Goal: Task Accomplishment & Management: Use online tool/utility

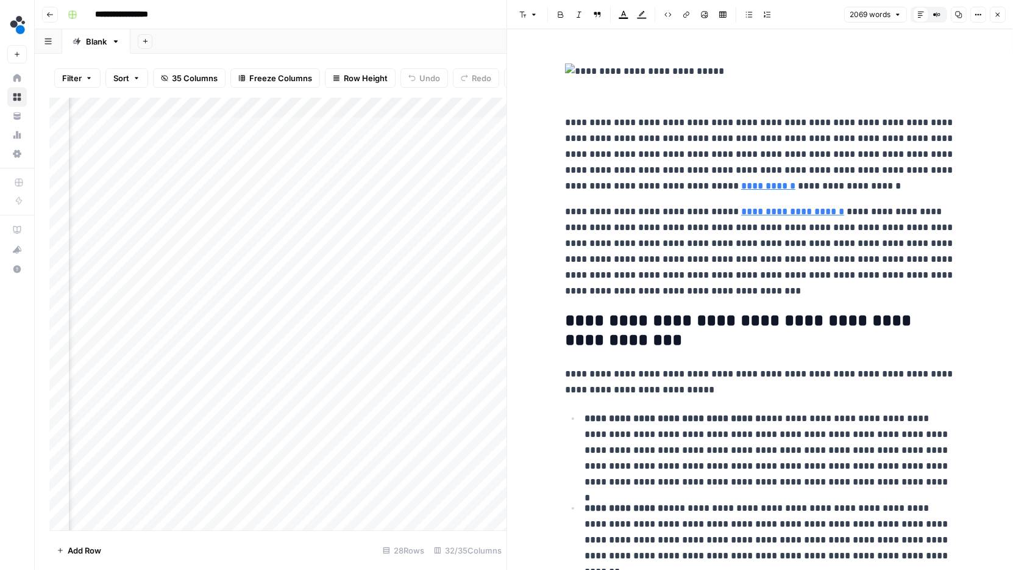
scroll to position [0, 3440]
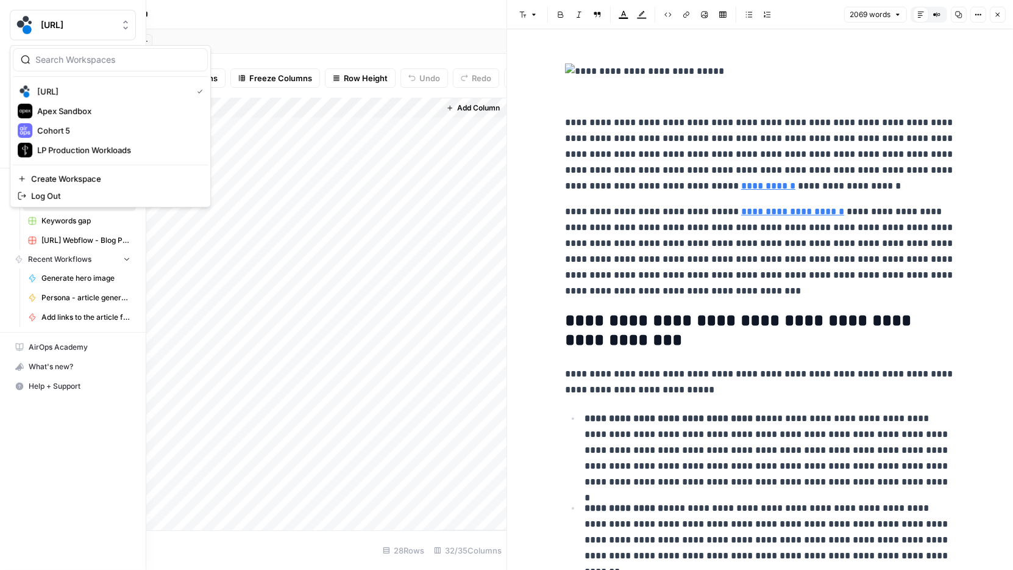
click at [18, 27] on img "Workspace: spot.ai" at bounding box center [25, 25] width 22 height 22
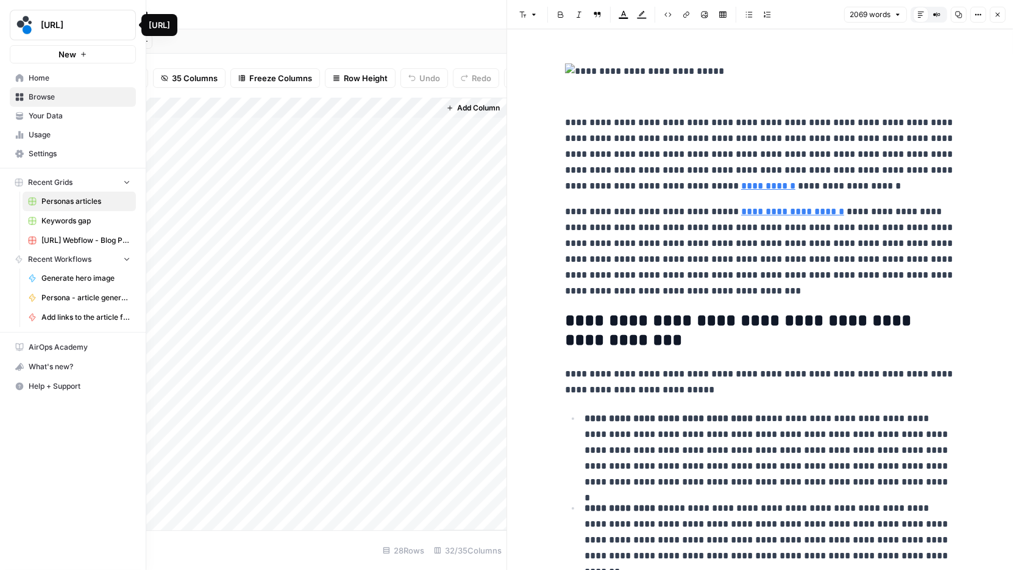
click at [29, 16] on img "Workspace: spot.ai" at bounding box center [25, 25] width 22 height 22
click at [26, 82] on link "Home" at bounding box center [73, 78] width 126 height 20
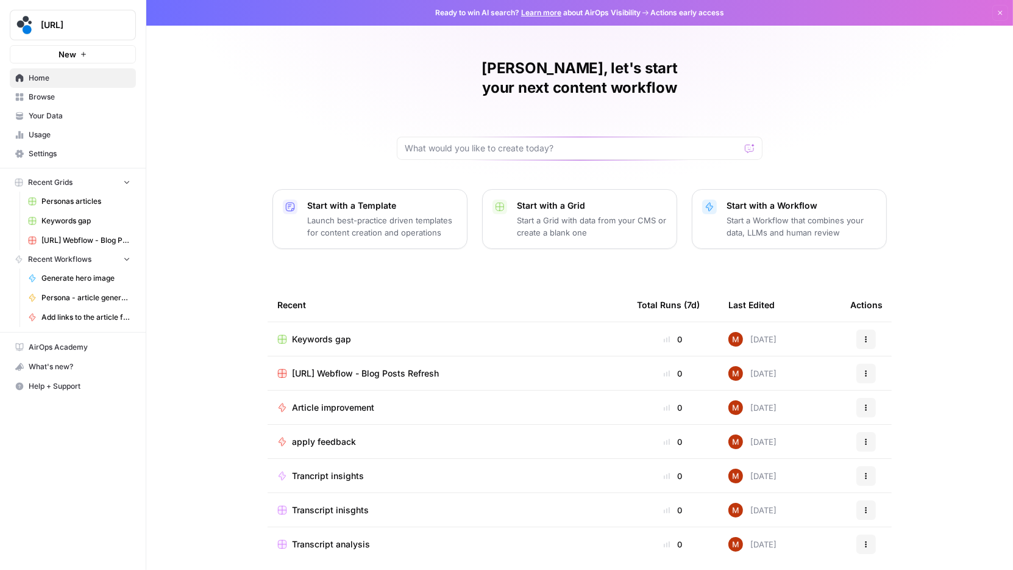
click at [79, 111] on span "Your Data" at bounding box center [80, 115] width 102 height 11
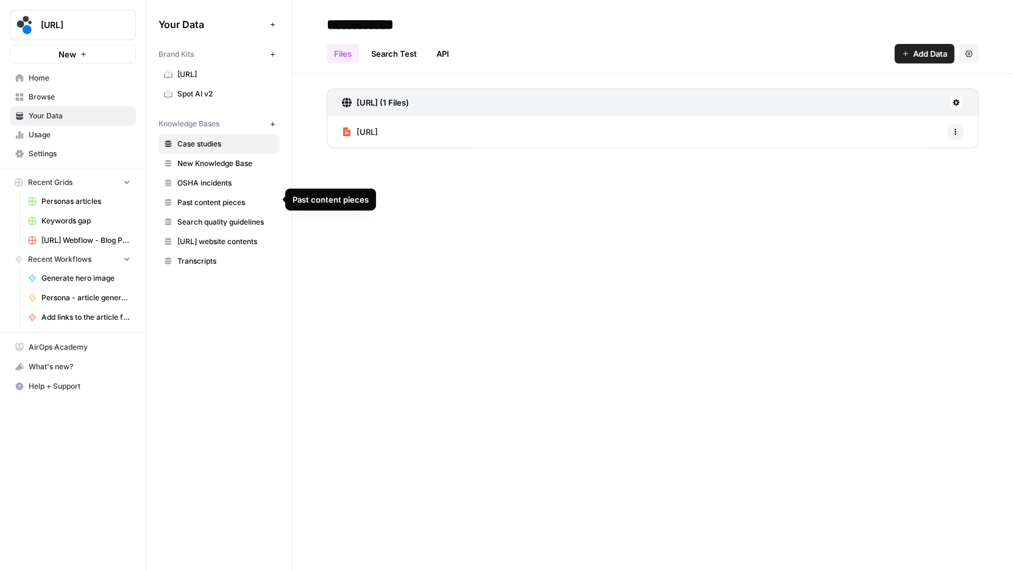
click at [238, 202] on span "Past content pieces" at bounding box center [225, 202] width 97 height 11
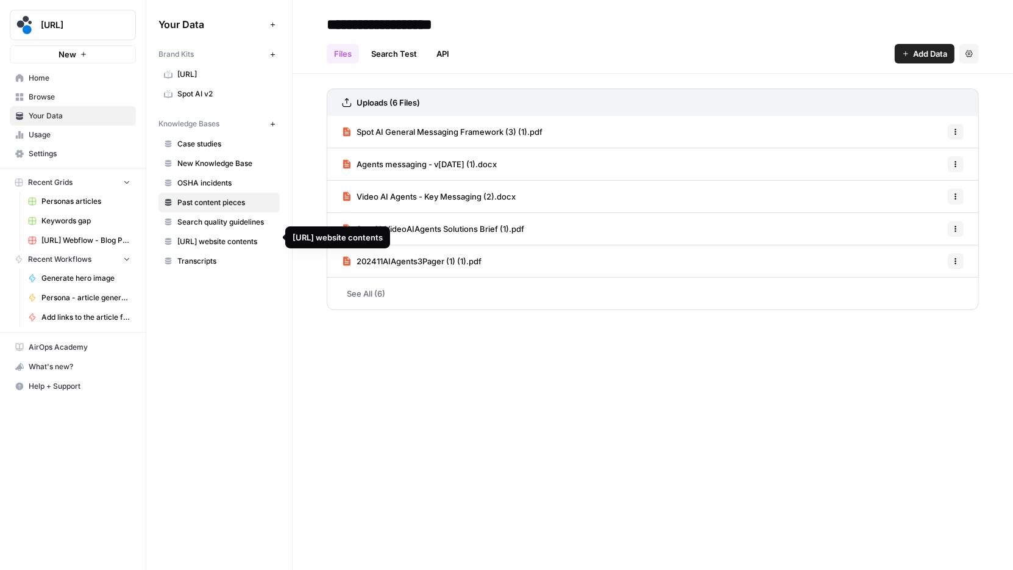
click at [240, 239] on span "[URL] website contents" at bounding box center [225, 241] width 97 height 11
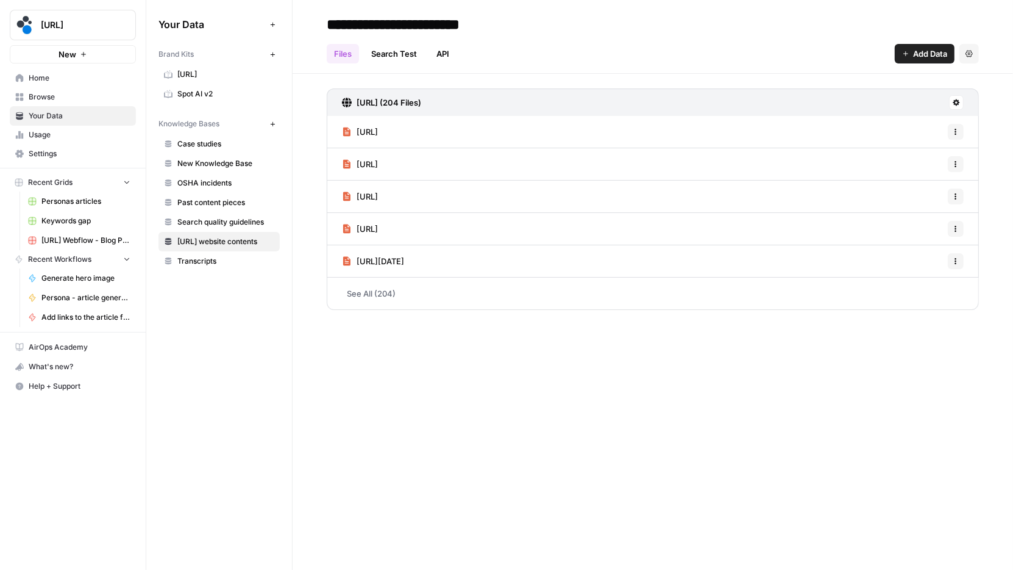
click at [378, 286] on link "See All (204)" at bounding box center [653, 293] width 652 height 32
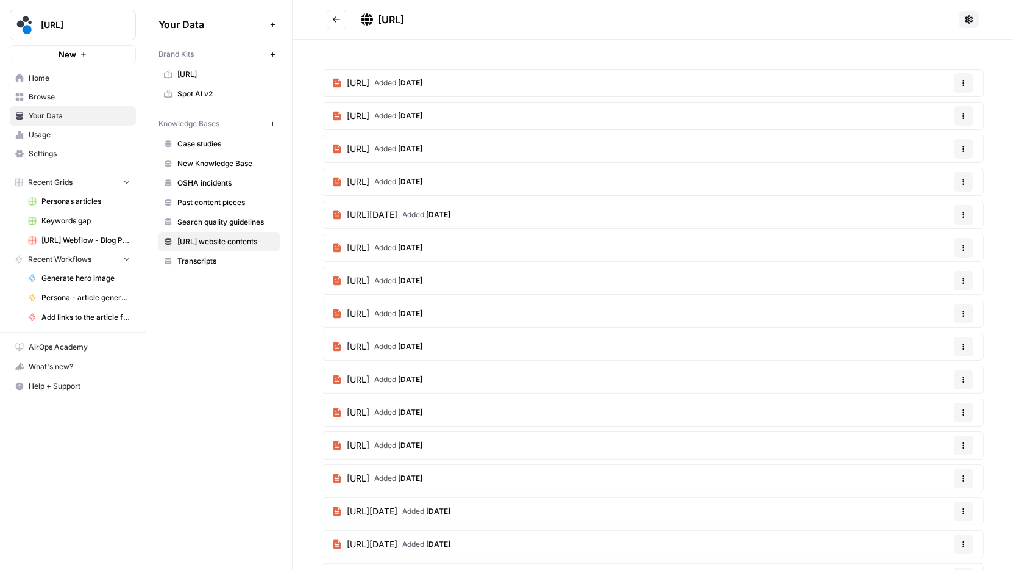
click at [332, 21] on icon "Go back" at bounding box center [336, 19] width 9 height 9
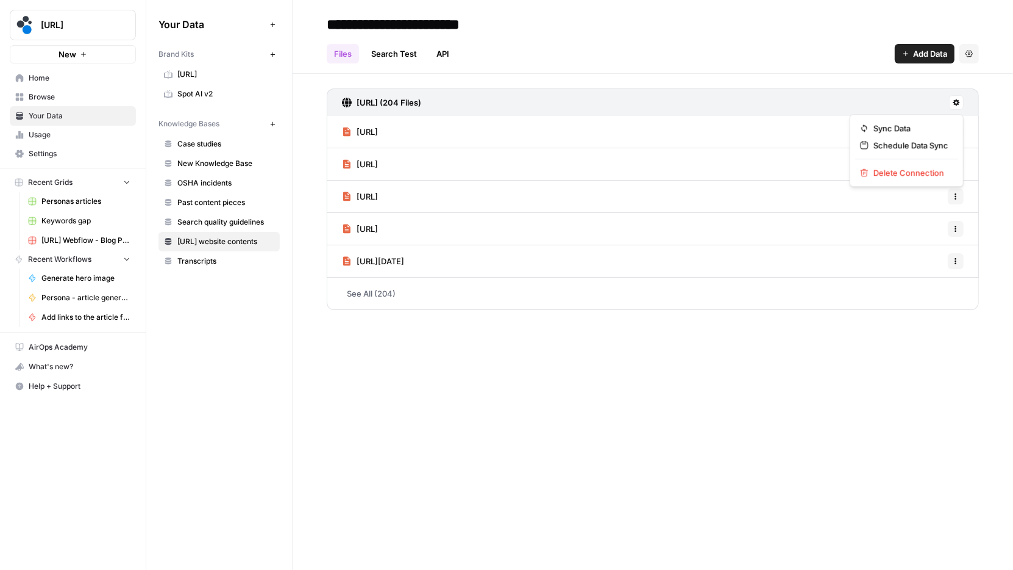
click at [960, 104] on icon at bounding box center [956, 102] width 7 height 7
click at [383, 51] on link "Search Test" at bounding box center [394, 54] width 60 height 20
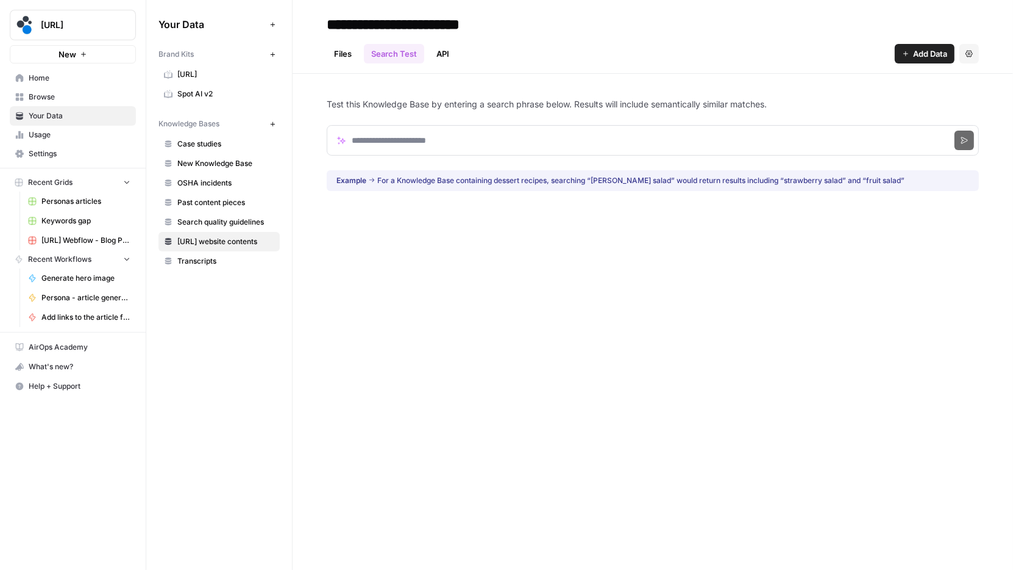
click at [443, 53] on link "API" at bounding box center [442, 54] width 27 height 20
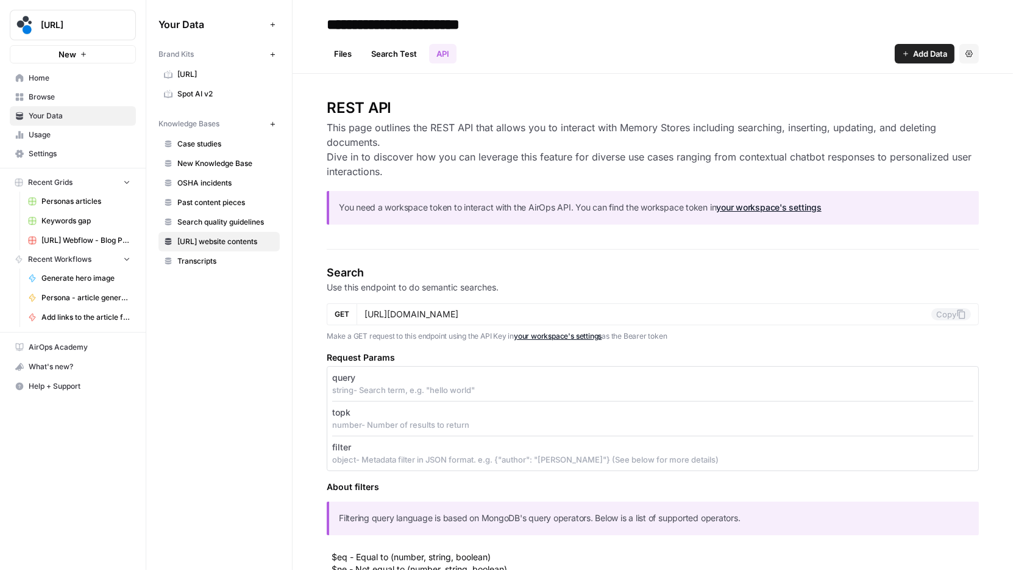
click at [396, 55] on link "Search Test" at bounding box center [394, 54] width 60 height 20
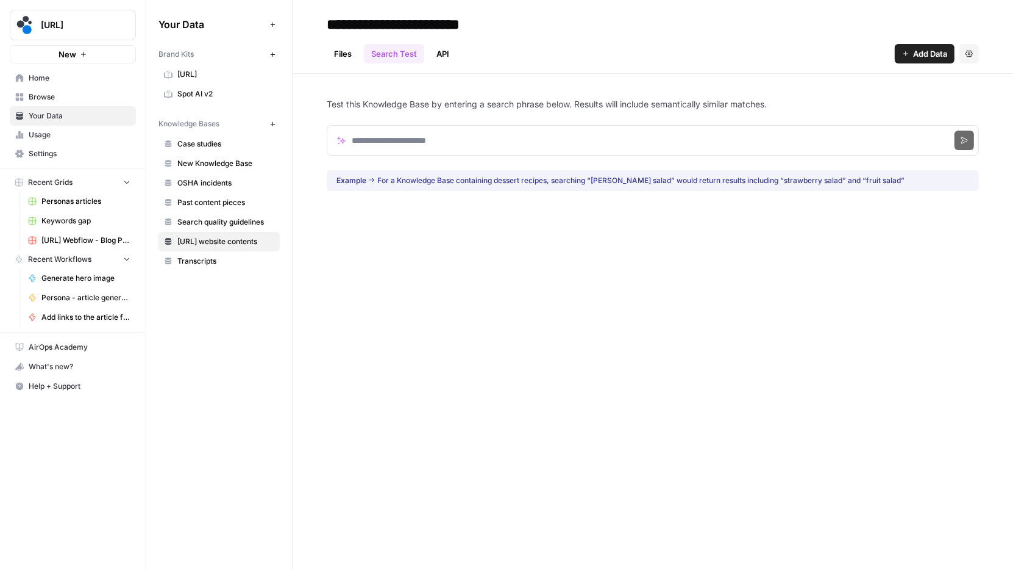
click at [338, 49] on link "Files" at bounding box center [343, 54] width 32 height 20
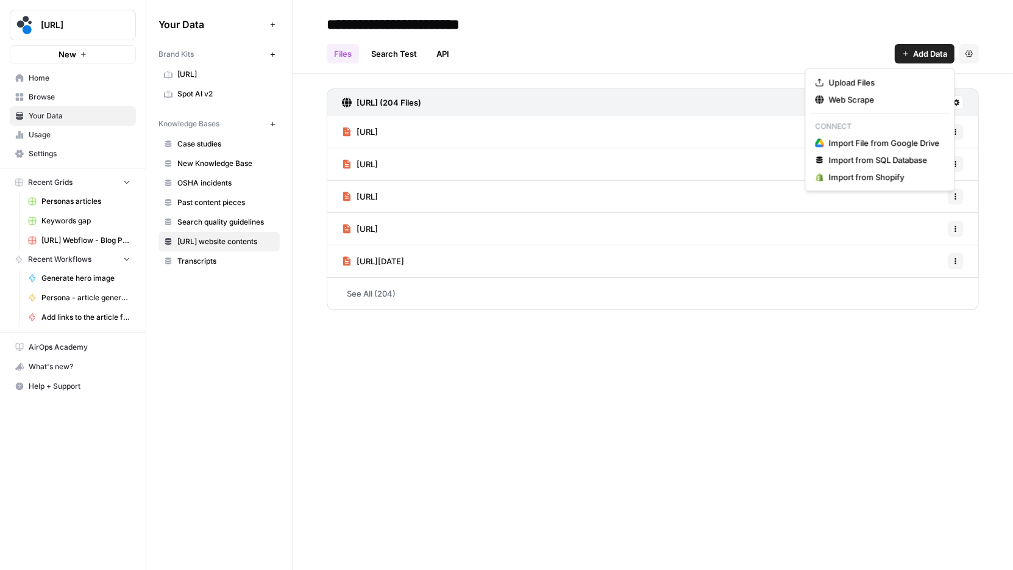
click at [938, 50] on span "Add Data" at bounding box center [930, 54] width 34 height 12
click at [885, 101] on span "Web Scrape" at bounding box center [884, 99] width 111 height 12
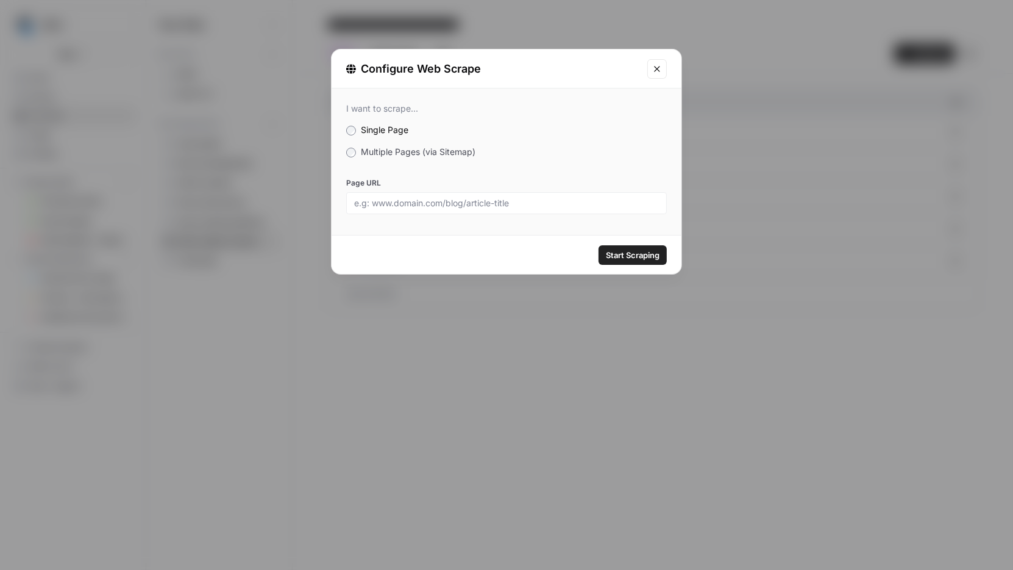
click at [448, 151] on span "Multiple Pages (via Sitemap)" at bounding box center [418, 151] width 115 height 10
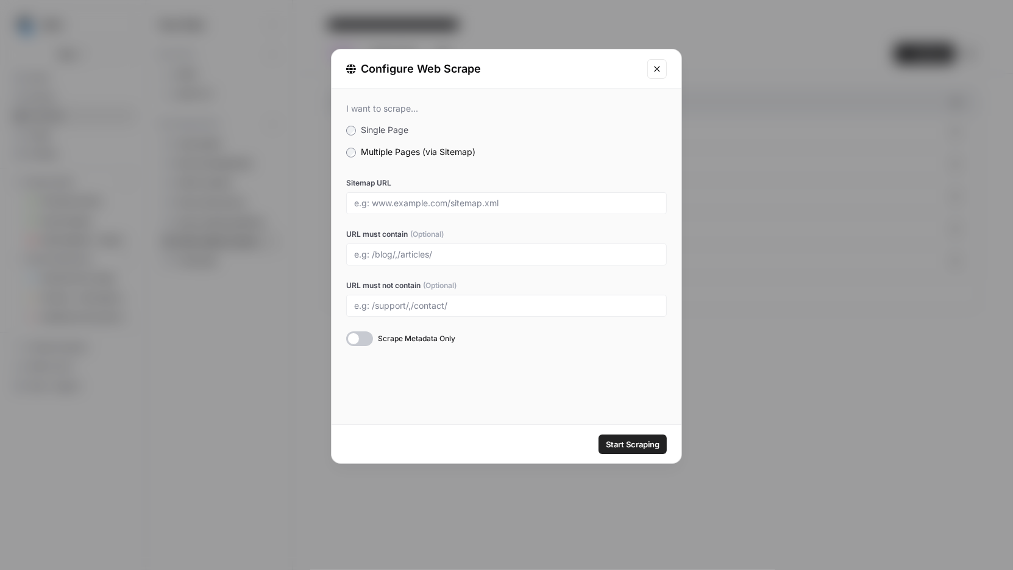
click at [654, 70] on icon "Close modal" at bounding box center [657, 69] width 10 height 10
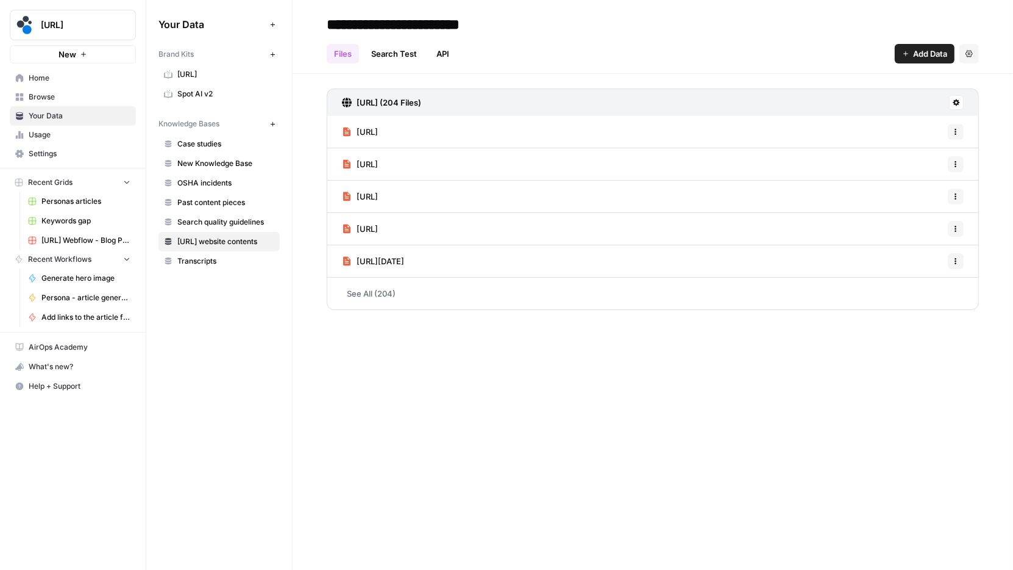
click at [969, 55] on icon "button" at bounding box center [969, 53] width 7 height 7
click at [795, 52] on div "Files Search Test API Add Data Settings" at bounding box center [653, 48] width 652 height 29
click at [421, 102] on h3 "[URL] (204 Files)" at bounding box center [389, 102] width 65 height 12
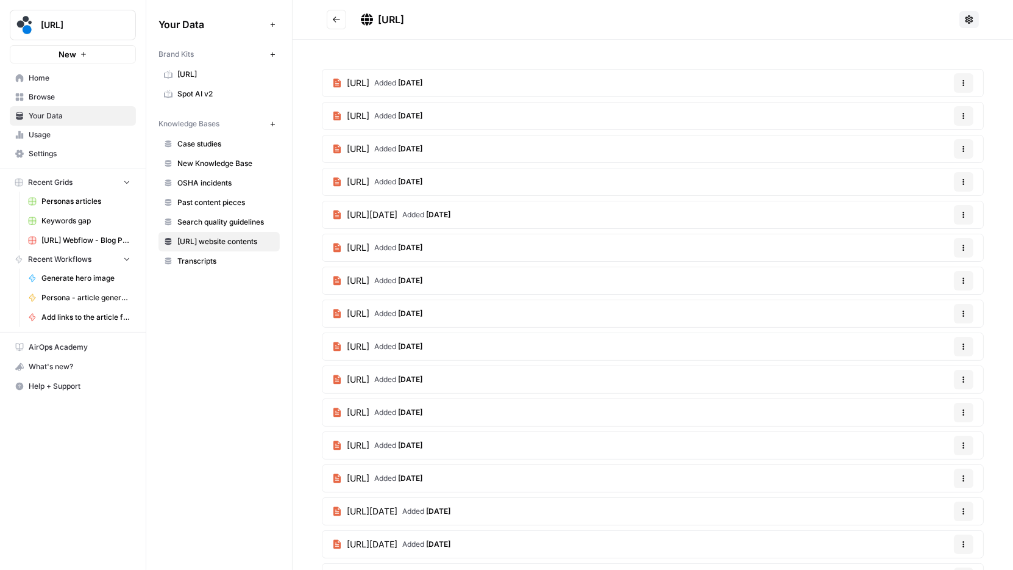
drag, startPoint x: 537, startPoint y: 21, endPoint x: 373, endPoint y: 25, distance: 163.5
click at [373, 25] on h2 "[URL]" at bounding box center [641, 20] width 628 height 20
copy span "[URL]"
click at [336, 22] on icon "Go back" at bounding box center [336, 19] width 9 height 9
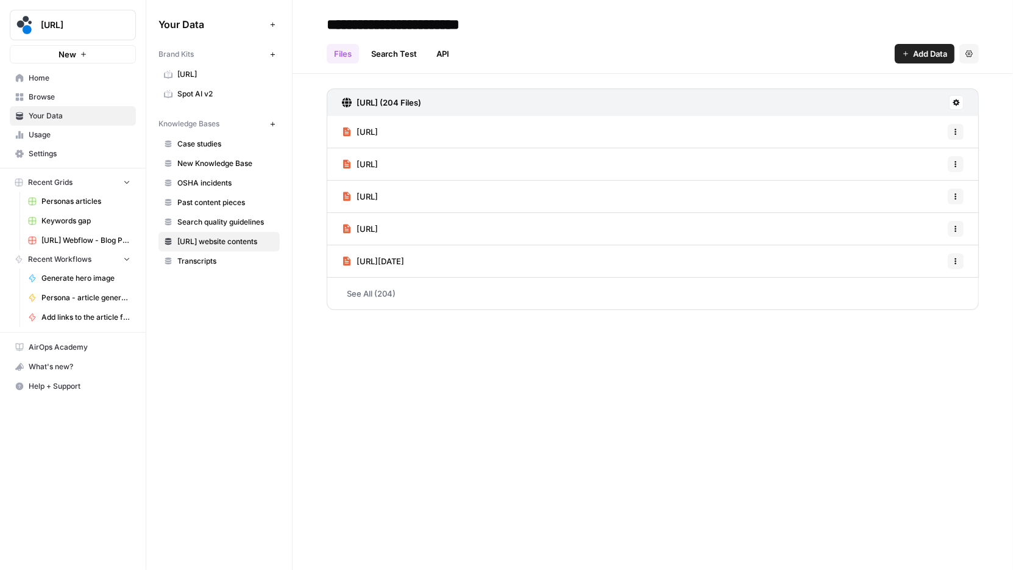
click at [929, 57] on span "Add Data" at bounding box center [930, 54] width 34 height 12
click at [870, 101] on span "Web Scrape" at bounding box center [884, 99] width 111 height 12
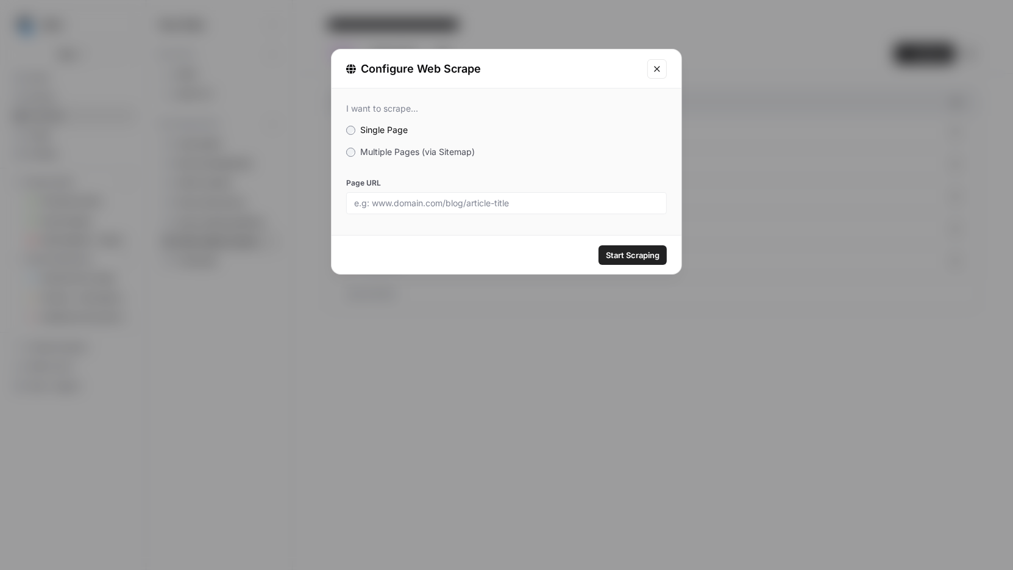
click at [398, 154] on span "Multiple Pages (via Sitemap)" at bounding box center [417, 151] width 115 height 10
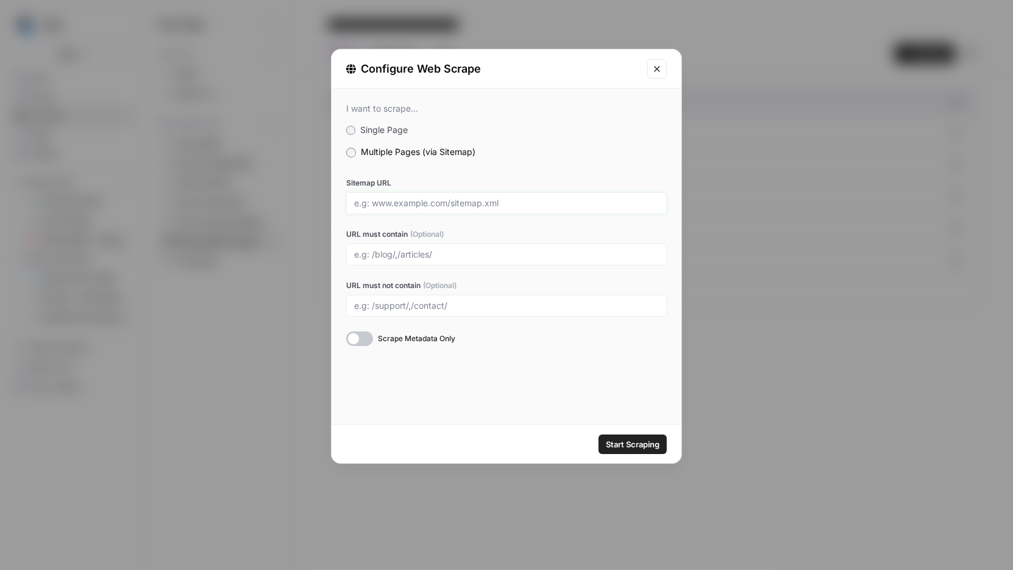
click at [416, 205] on input "Sitemap URL" at bounding box center [506, 203] width 305 height 11
paste input "[URL]"
type input "[URL]"
click at [428, 259] on div at bounding box center [506, 254] width 321 height 22
click at [442, 255] on input "URL must contain (Optional)" at bounding box center [506, 254] width 305 height 11
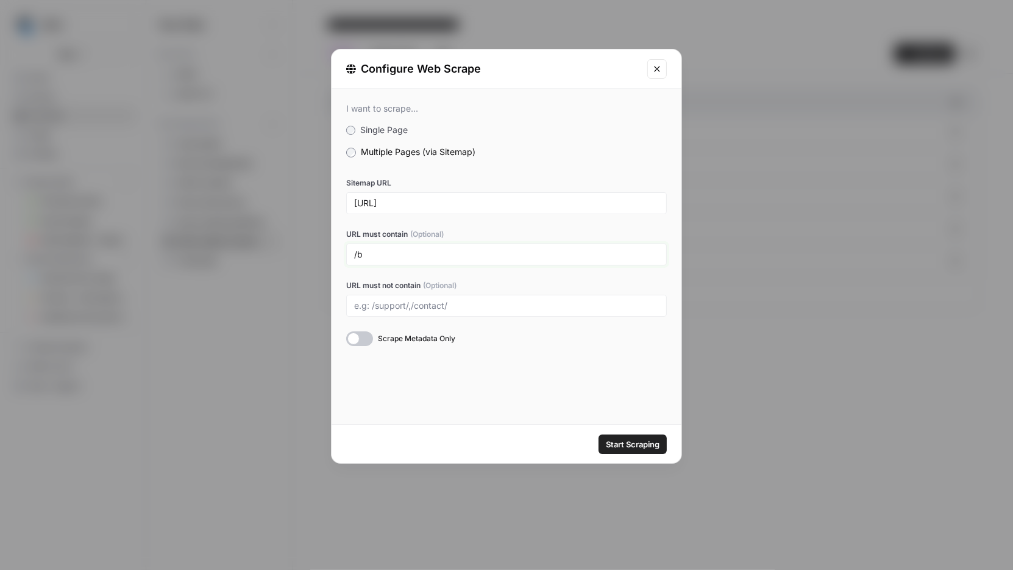
type input "/"
click at [618, 386] on div "I want to scrape... Single Page Multiple Pages (via Sitemap) Sitemap URL [URL] …" at bounding box center [507, 255] width 350 height 335
click at [632, 442] on span "Start Scraping" at bounding box center [633, 444] width 54 height 12
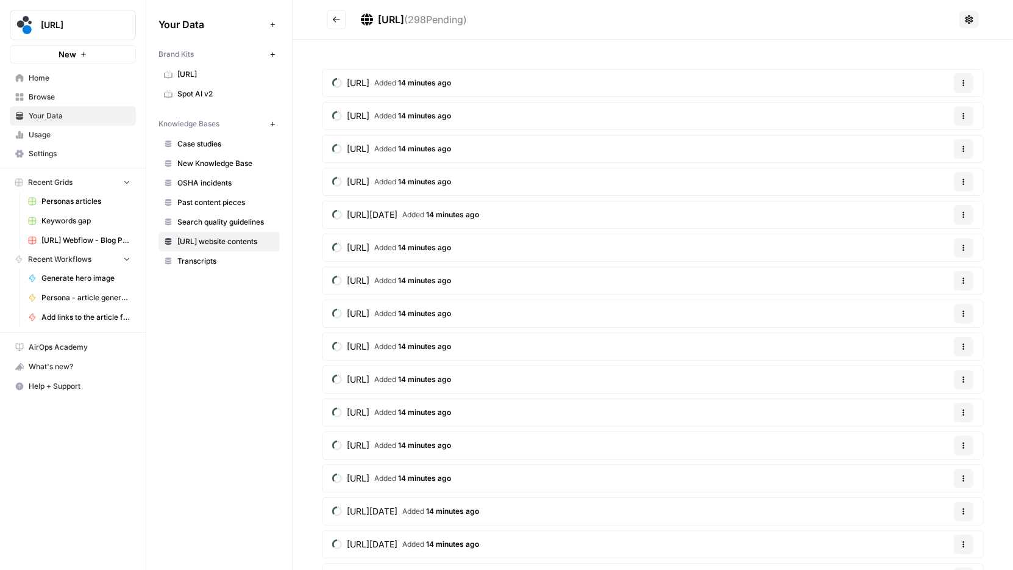
click at [225, 216] on span "Search quality guidelines" at bounding box center [225, 221] width 97 height 11
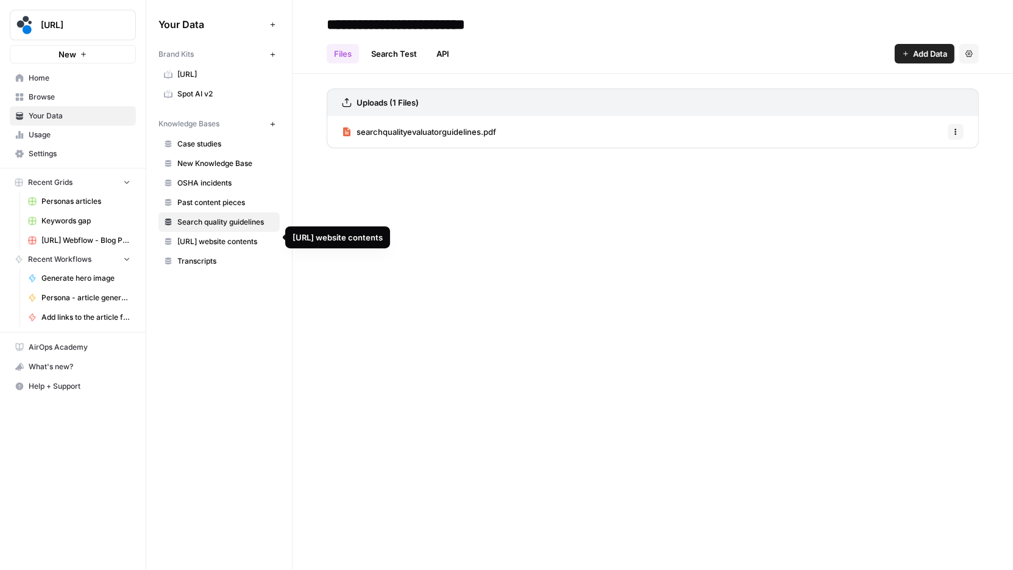
click at [219, 241] on span "[URL] website contents" at bounding box center [225, 241] width 97 height 11
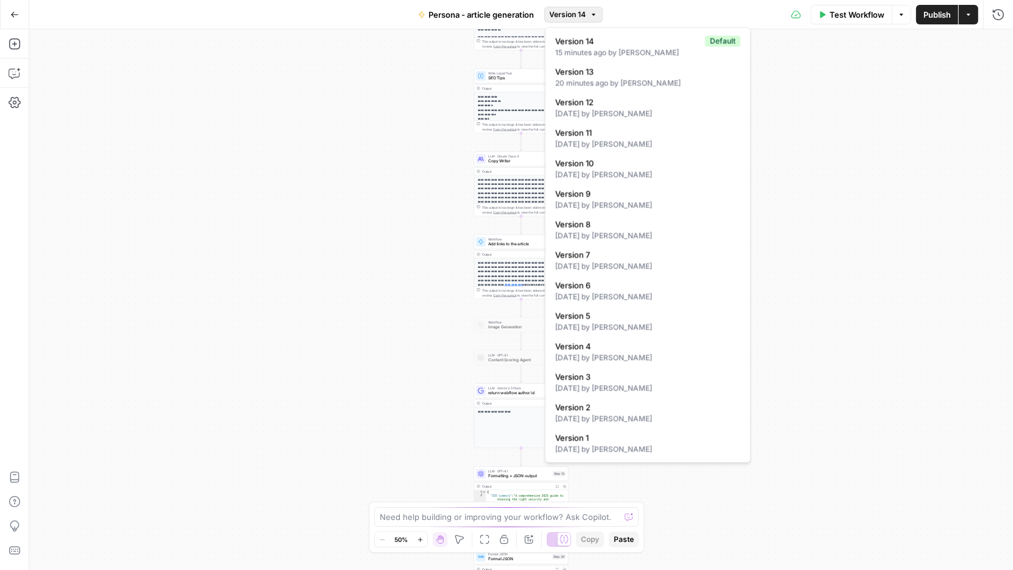
click at [596, 19] on button "Version 14" at bounding box center [574, 15] width 59 height 16
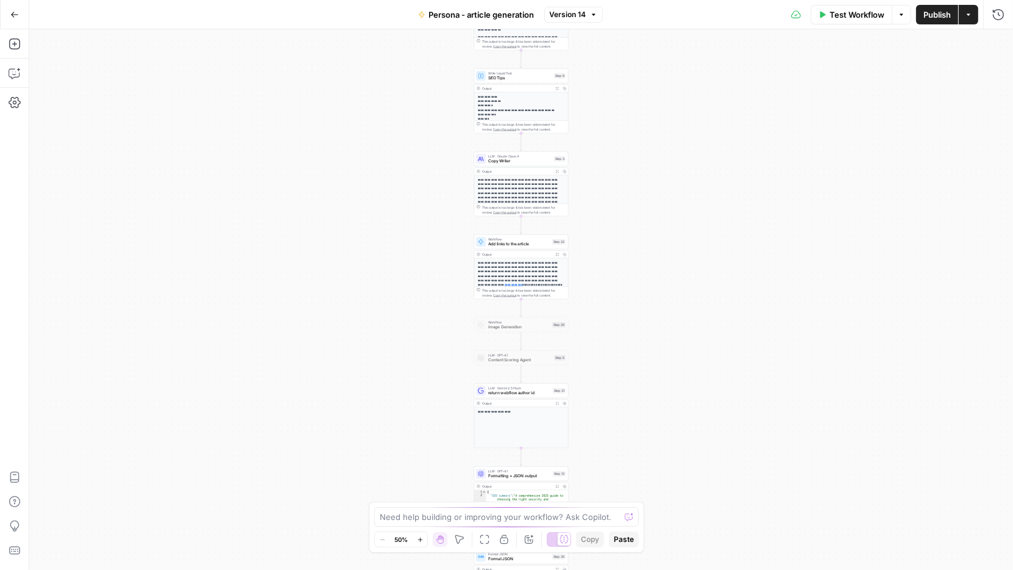
click at [630, 15] on div "Test Workflow Options Publish Actions Run History" at bounding box center [808, 14] width 411 height 29
